Goal: Find specific page/section: Find specific page/section

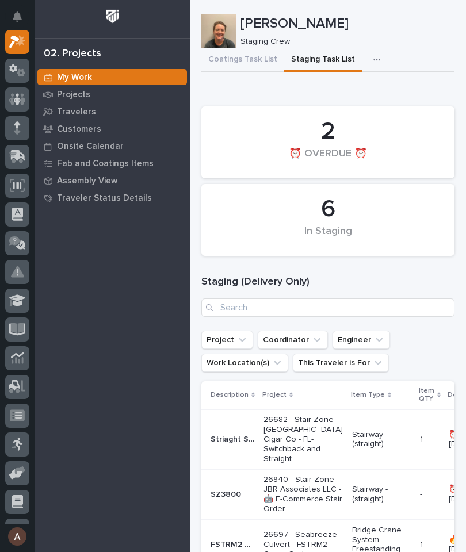
click at [18, 159] on icon at bounding box center [18, 155] width 15 height 11
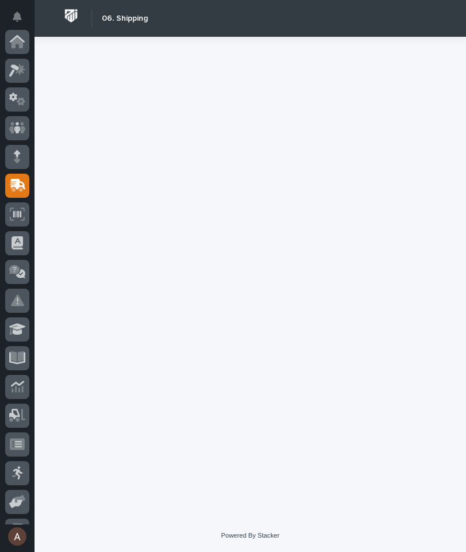
scroll to position [137, 0]
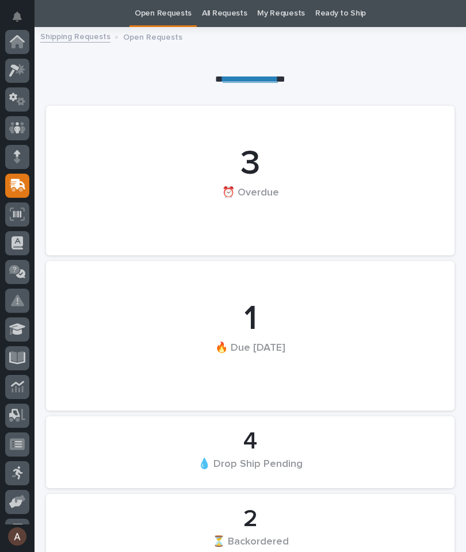
click at [21, 71] on icon at bounding box center [21, 69] width 10 height 12
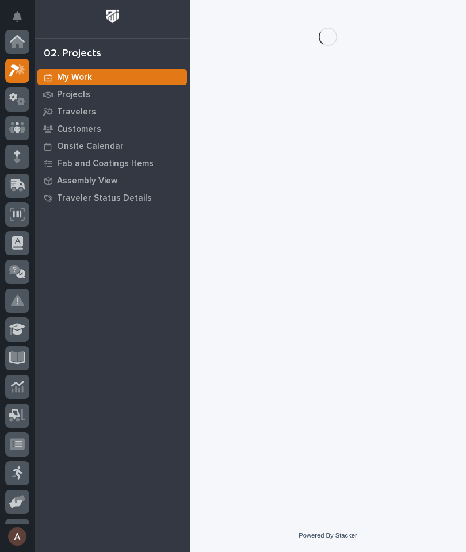
scroll to position [29, 0]
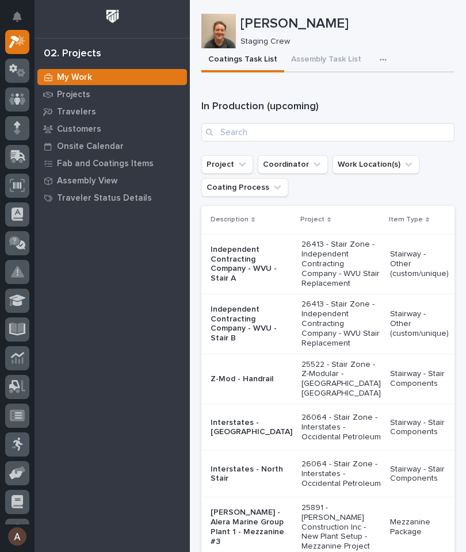
click at [75, 117] on div "Travelers" at bounding box center [112, 112] width 150 height 16
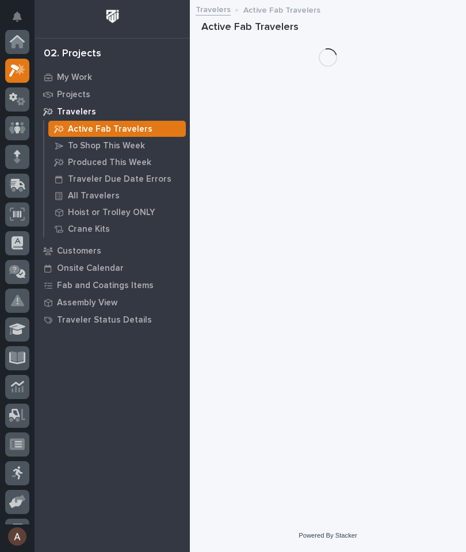
scroll to position [29, 0]
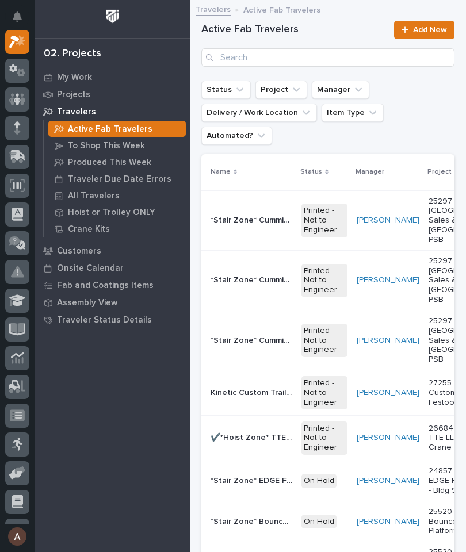
click at [107, 196] on p "All Travelers" at bounding box center [94, 196] width 52 height 10
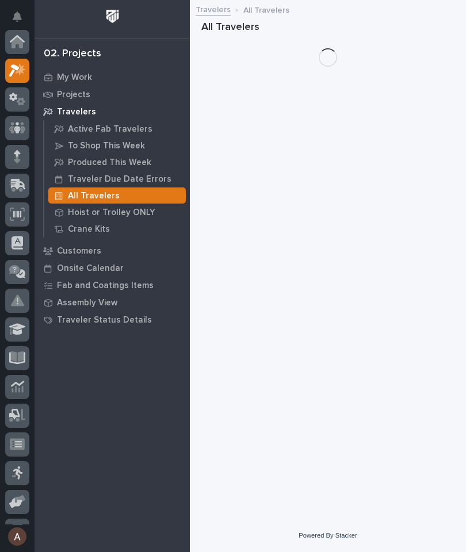
scroll to position [29, 0]
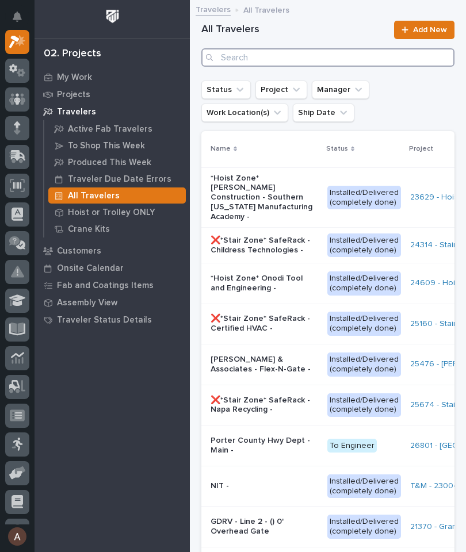
click at [284, 58] on input "Search" at bounding box center [327, 57] width 253 height 18
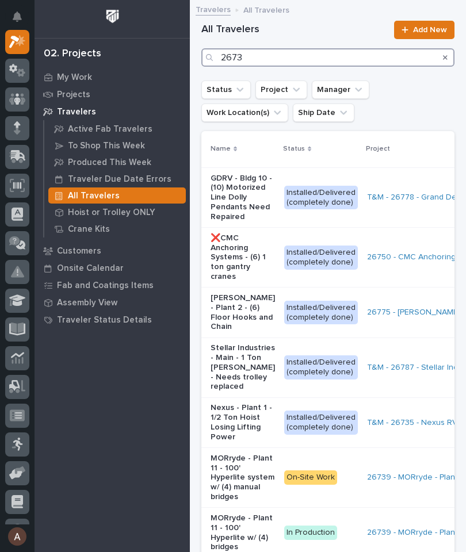
type input "26739"
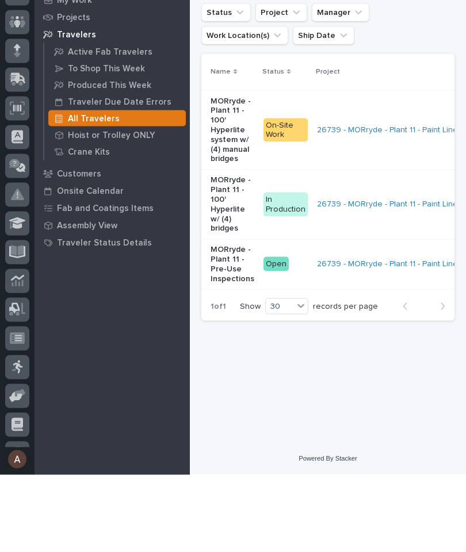
click at [227, 252] on p "MORryde - Plant 11 - 100' Hyperlite w/ (4) bridges" at bounding box center [232, 281] width 44 height 58
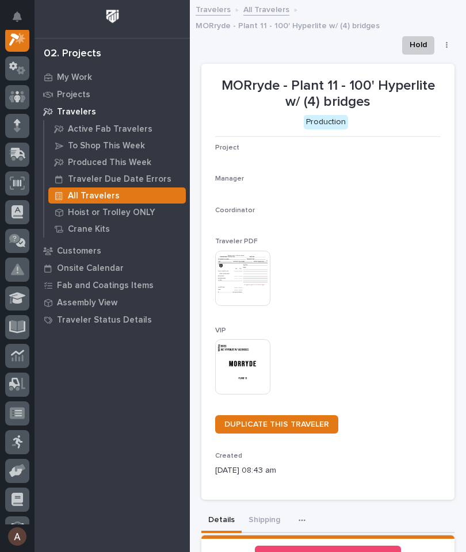
scroll to position [29, 0]
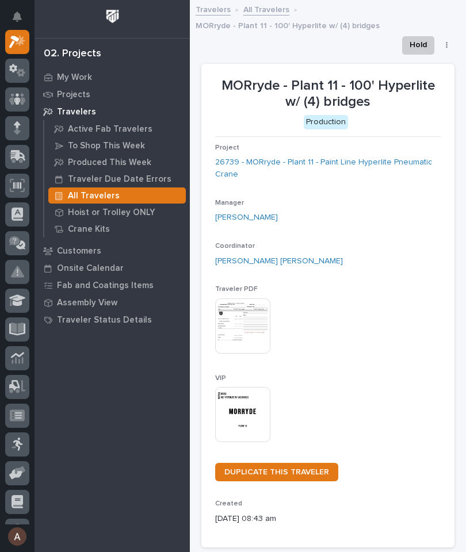
click at [244, 414] on img at bounding box center [242, 414] width 55 height 55
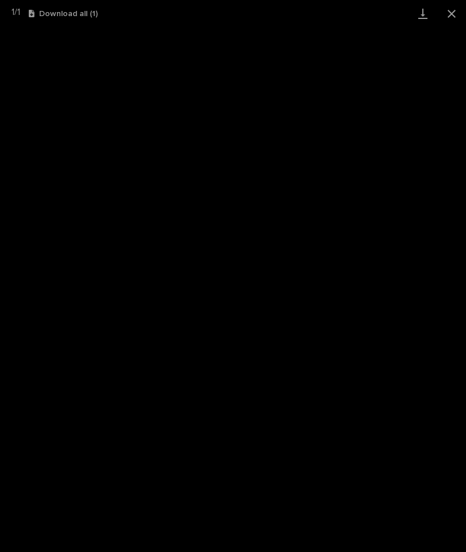
click at [418, 16] on link "Download" at bounding box center [422, 13] width 29 height 27
click at [457, 5] on button "Close gallery" at bounding box center [451, 13] width 29 height 27
